Goal: Transaction & Acquisition: Obtain resource

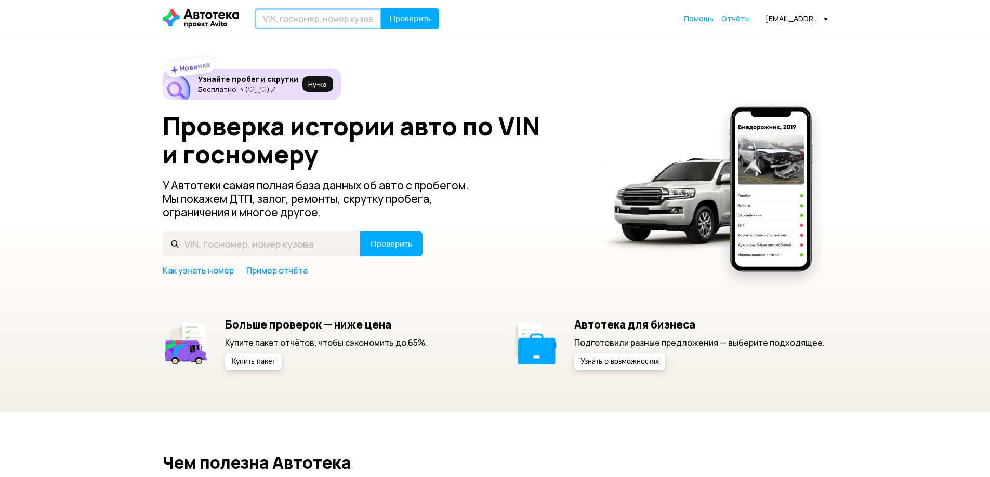
click at [307, 19] on input "text" at bounding box center [318, 18] width 127 height 21
type input "М077УМ23"
click at [403, 9] on button "Проверить" at bounding box center [410, 18] width 58 height 21
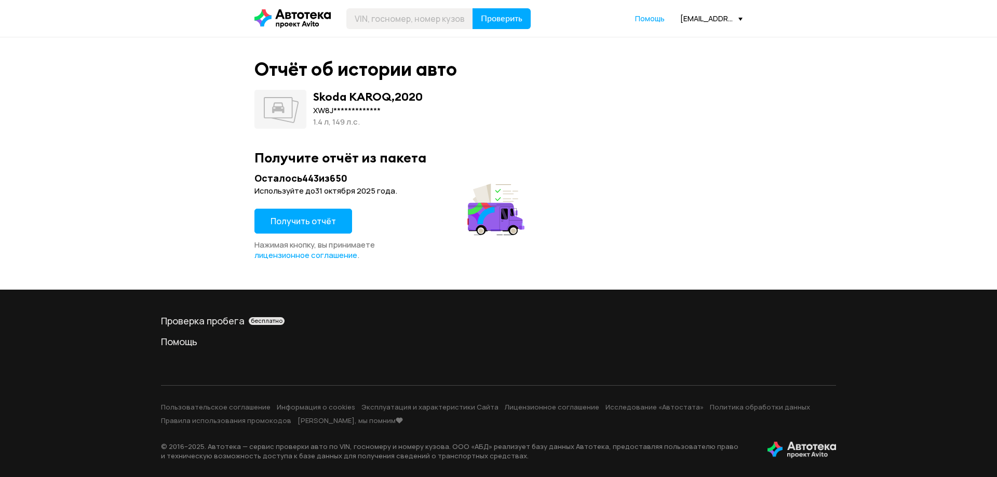
click at [316, 224] on span "Получить отчёт" at bounding box center [303, 221] width 65 height 11
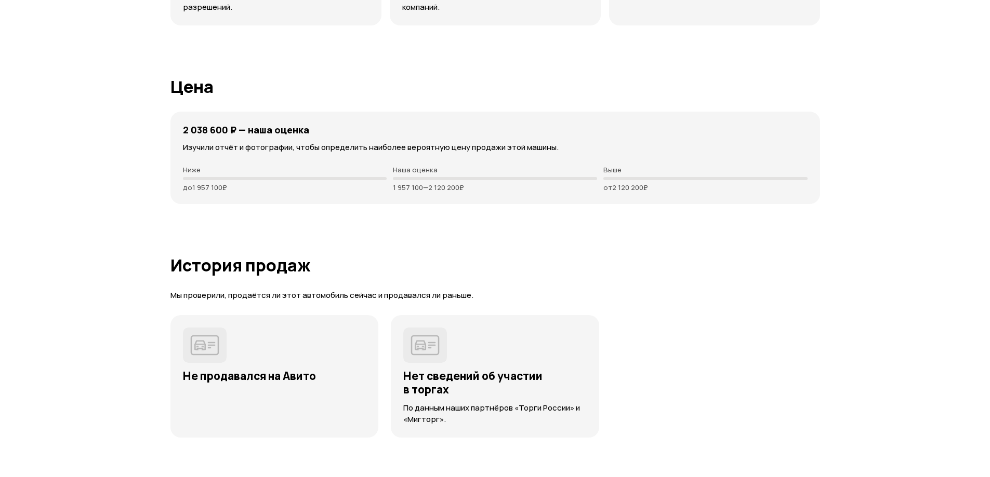
scroll to position [2494, 0]
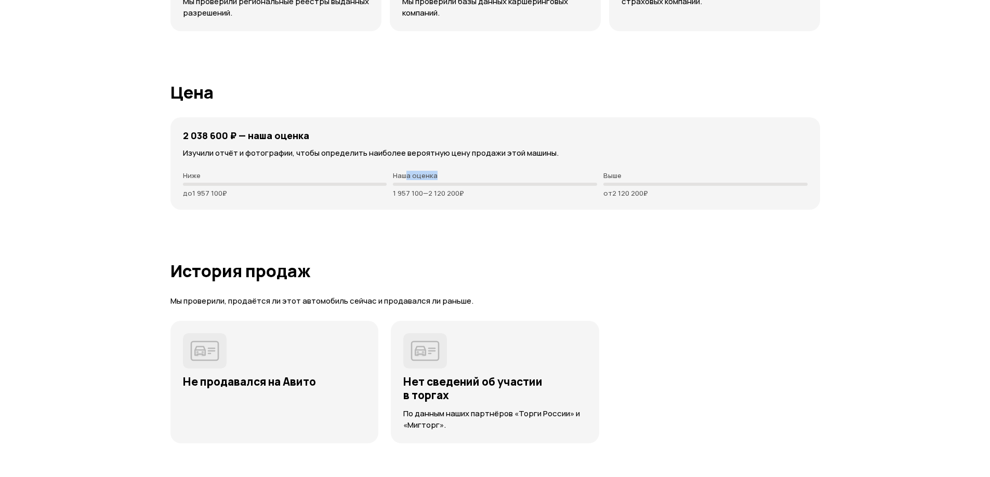
drag, startPoint x: 404, startPoint y: 179, endPoint x: 506, endPoint y: 197, distance: 103.3
click at [501, 196] on div "Наша оценка 1 957 100 — 2 120 200 ₽" at bounding box center [495, 184] width 204 height 26
click at [506, 197] on p "1 957 100 — 2 120 200 ₽" at bounding box center [495, 193] width 204 height 8
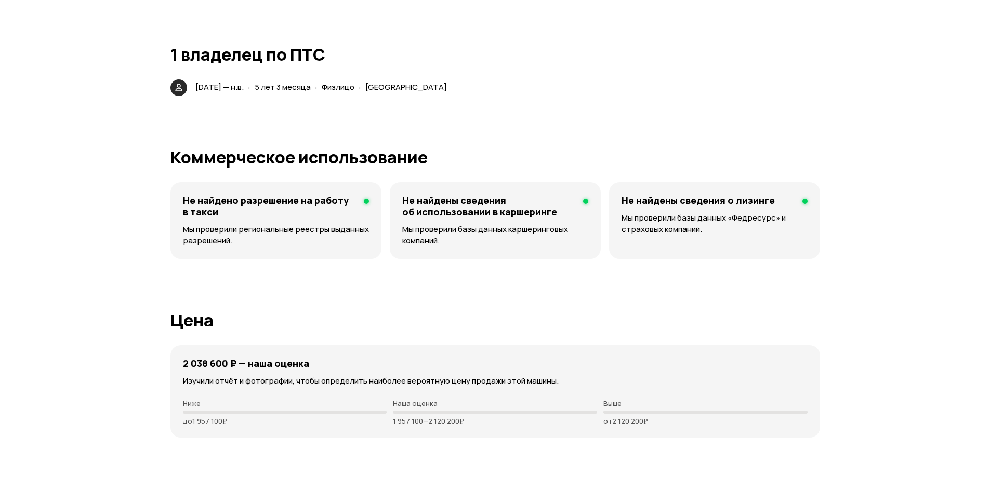
scroll to position [1994, 0]
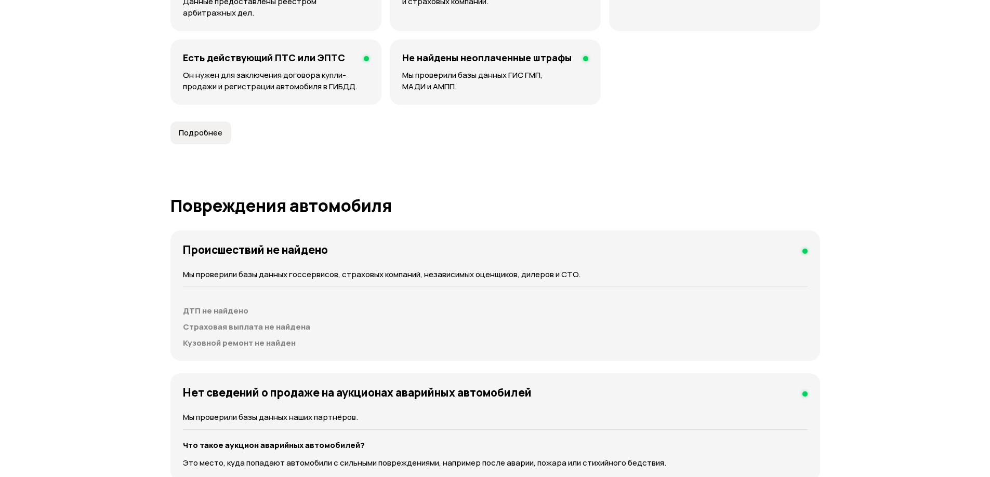
drag, startPoint x: 299, startPoint y: 223, endPoint x: 551, endPoint y: 231, distance: 251.5
click at [545, 231] on div "Происшествий не найдено Мы проверили базы данных госсервисов, страховых компани…" at bounding box center [494, 296] width 649 height 130
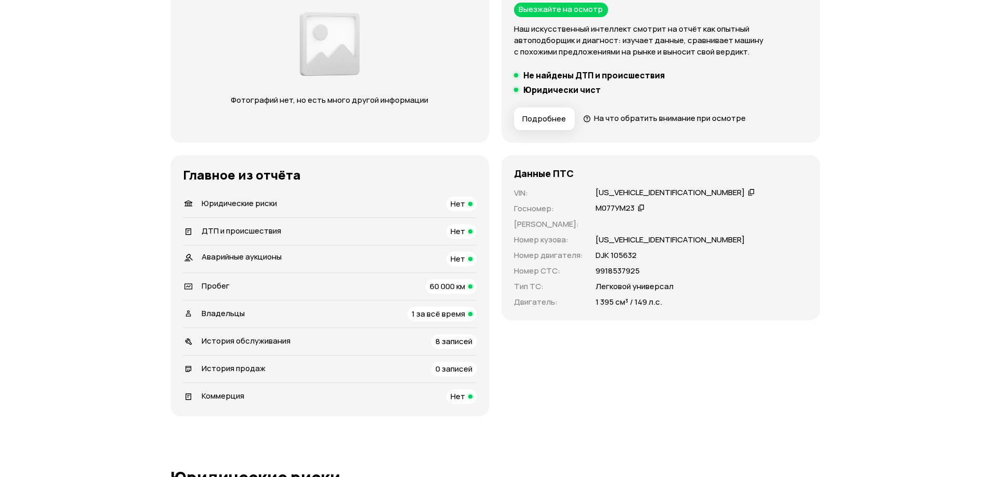
scroll to position [72, 0]
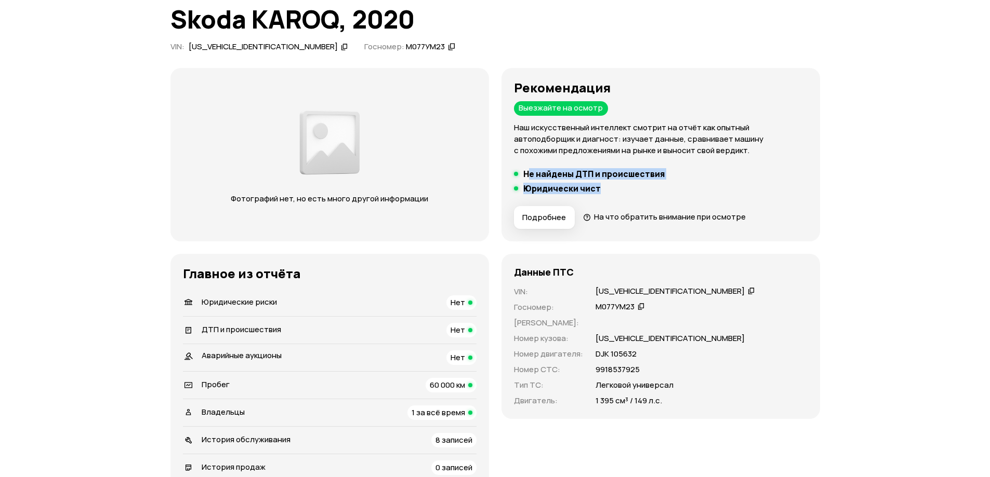
drag, startPoint x: 529, startPoint y: 178, endPoint x: 591, endPoint y: 195, distance: 64.2
click at [588, 195] on div "Рекомендация Выезжайте на осмотр Наш искусственный интеллект смотрит на отчёт к…" at bounding box center [661, 155] width 294 height 149
click at [591, 195] on div "Рекомендация Выезжайте на осмотр Наш искусственный интеллект смотрит на отчёт к…" at bounding box center [661, 155] width 294 height 149
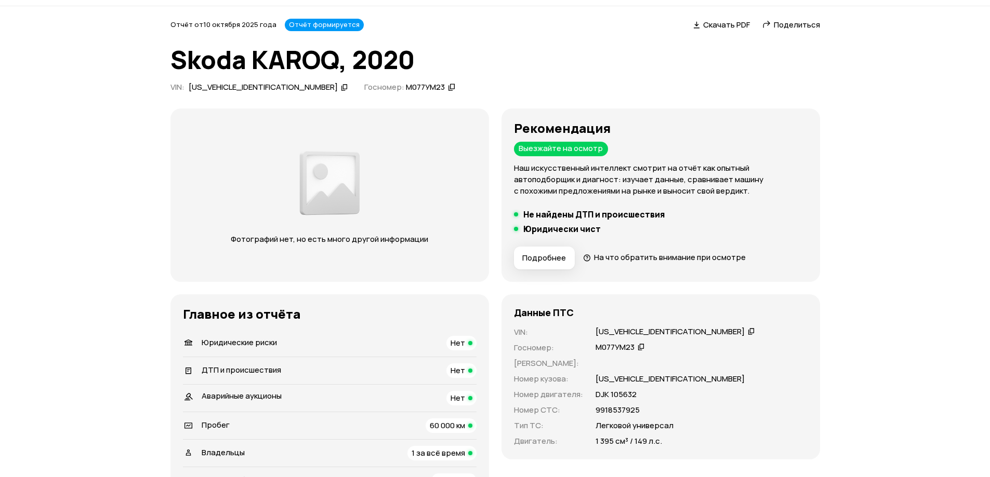
scroll to position [0, 0]
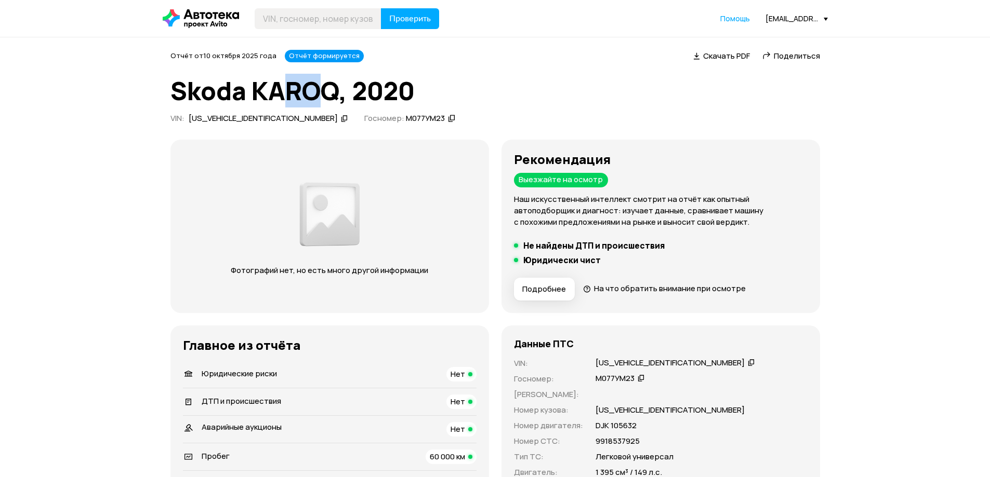
click at [354, 90] on h1 "Skoda KAROQ, 2020" at bounding box center [494, 91] width 649 height 28
drag, startPoint x: 380, startPoint y: 90, endPoint x: 393, endPoint y: 84, distance: 14.4
click at [381, 90] on h1 "Skoda KAROQ, 2020" at bounding box center [494, 91] width 649 height 28
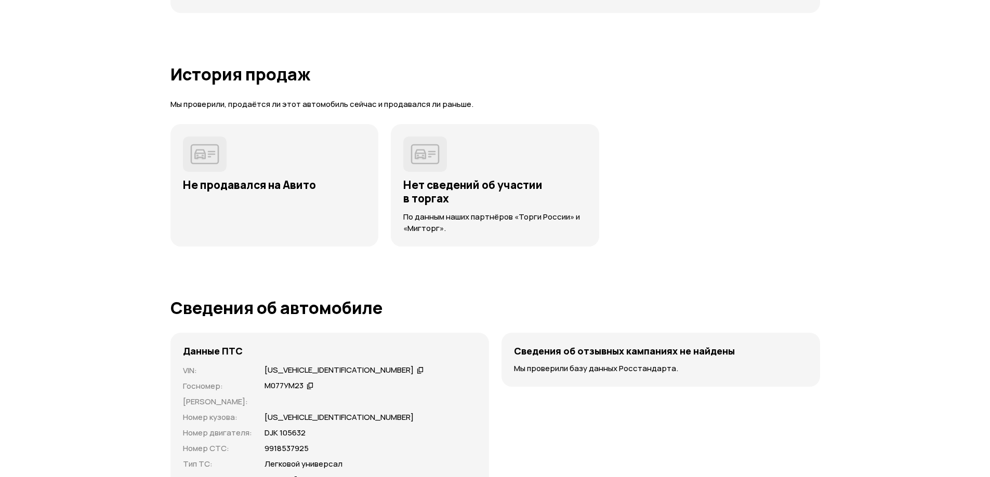
scroll to position [2598, 0]
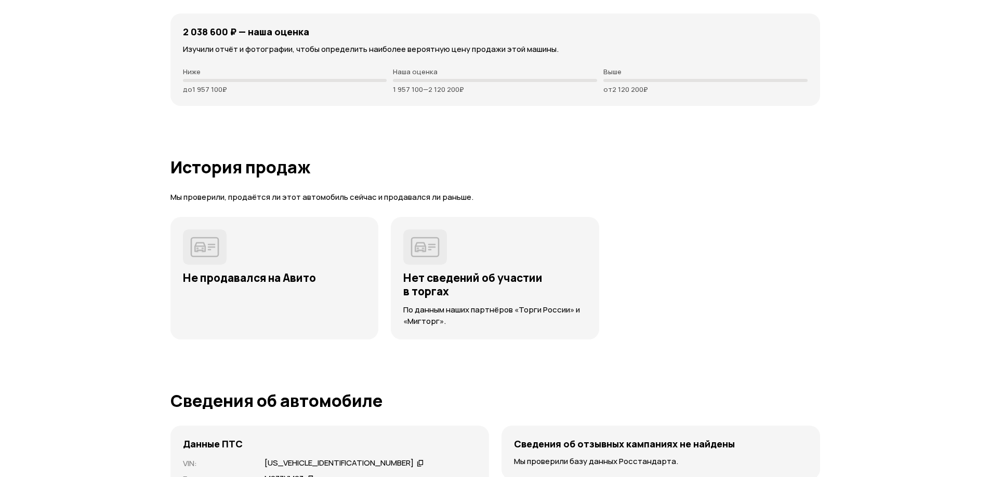
click at [458, 93] on div "Наша оценка 1 957 100 — 2 120 200 ₽" at bounding box center [495, 81] width 204 height 26
click at [472, 93] on p "1 957 100 — 2 120 200 ₽" at bounding box center [495, 89] width 204 height 8
drag, startPoint x: 621, startPoint y: 83, endPoint x: 687, endPoint y: 85, distance: 66.0
click at [680, 85] on div "Выше от 2 120 200 ₽" at bounding box center [705, 81] width 204 height 26
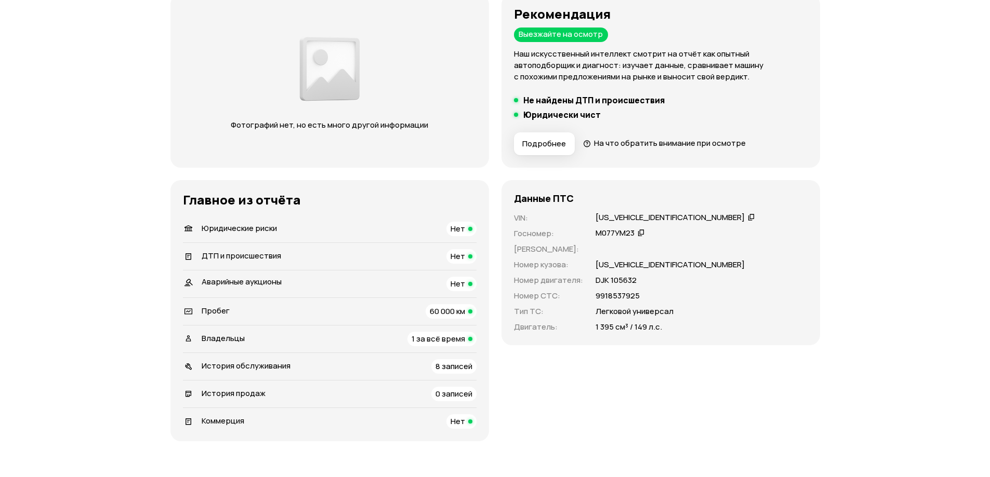
scroll to position [0, 0]
